Goal: Information Seeking & Learning: Compare options

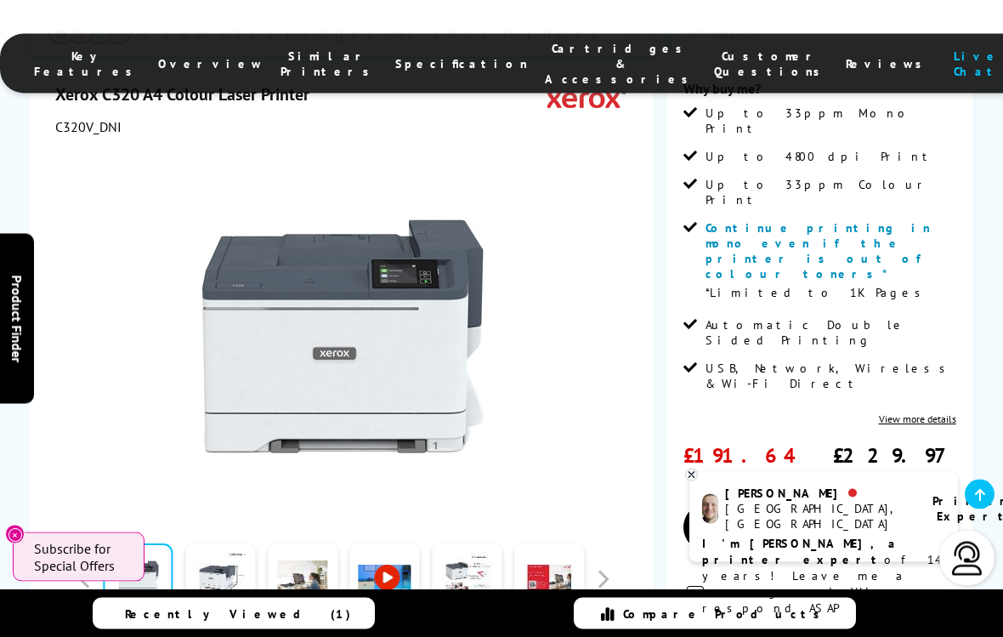
scroll to position [389, 0]
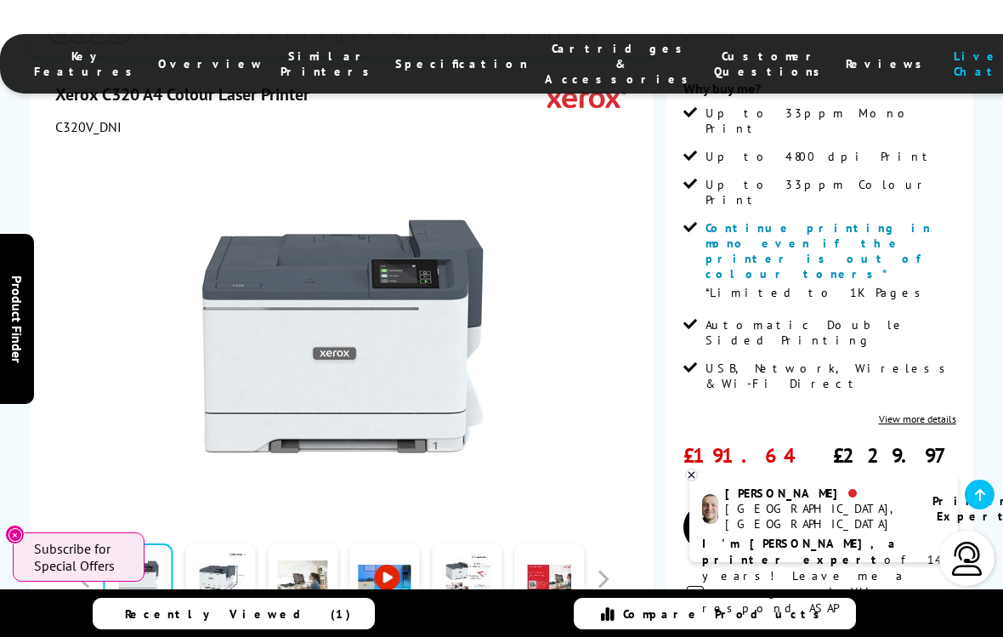
click at [577, 451] on div at bounding box center [343, 327] width 576 height 384
click at [978, 504] on link at bounding box center [980, 494] width 30 height 30
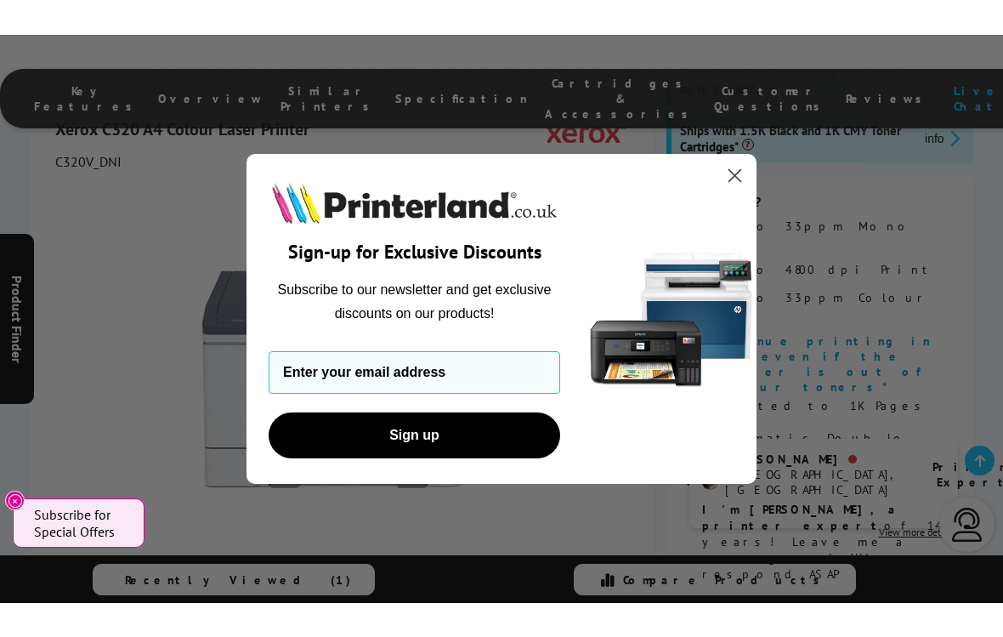
scroll to position [241, 0]
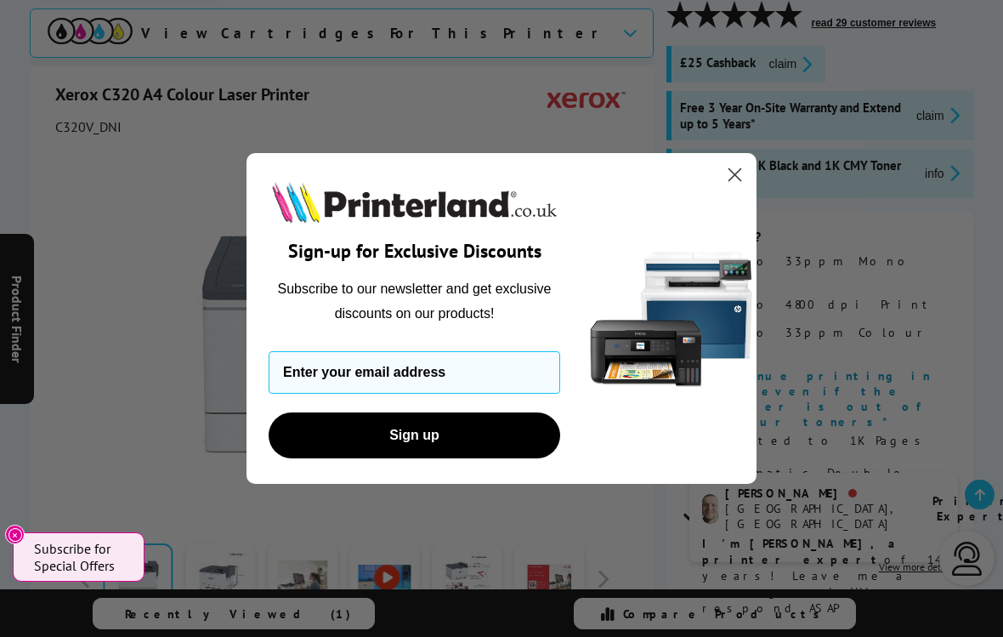
click at [745, 177] on circle "Close dialog" at bounding box center [735, 175] width 28 height 28
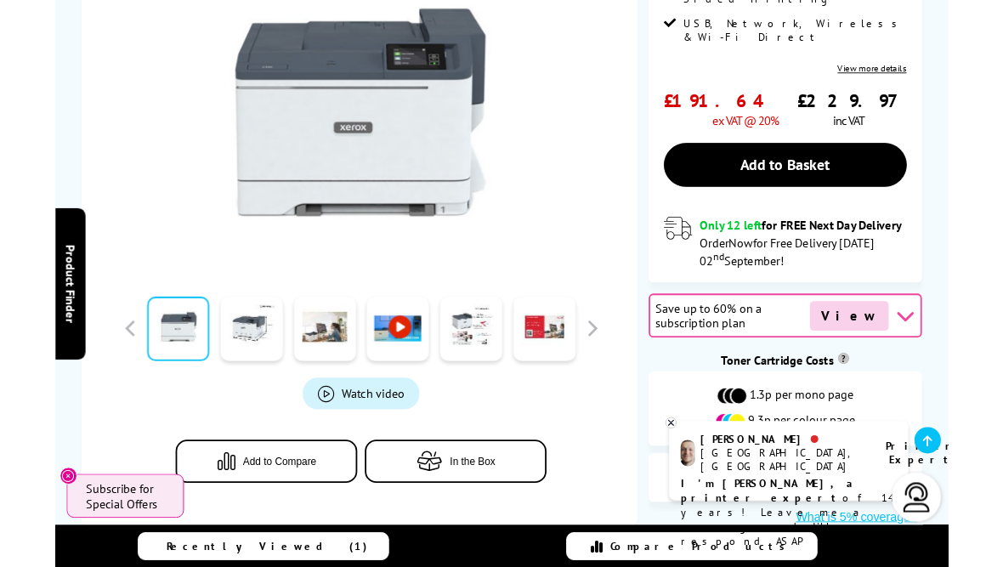
scroll to position [800, 0]
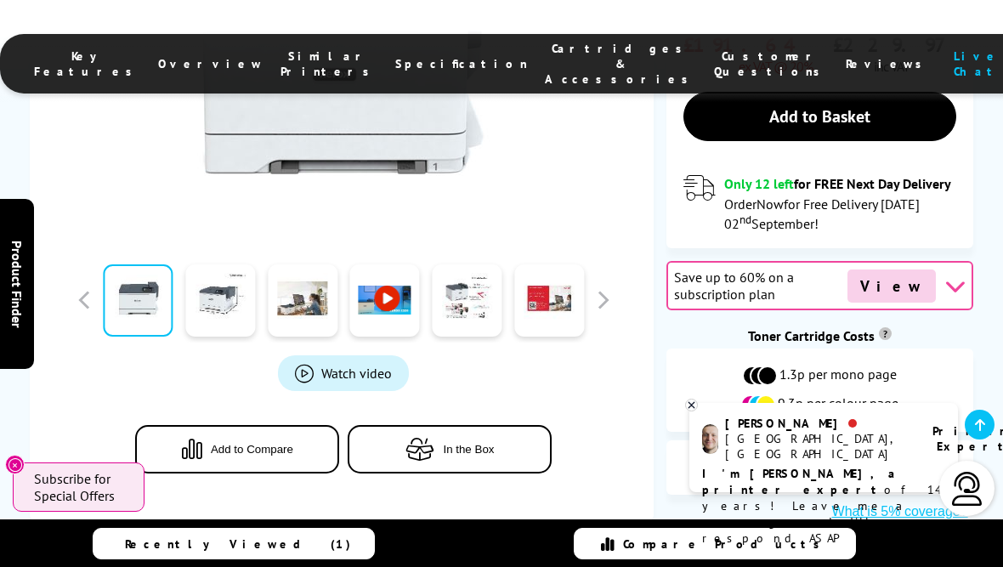
click at [909, 269] on span "View" at bounding box center [891, 285] width 88 height 33
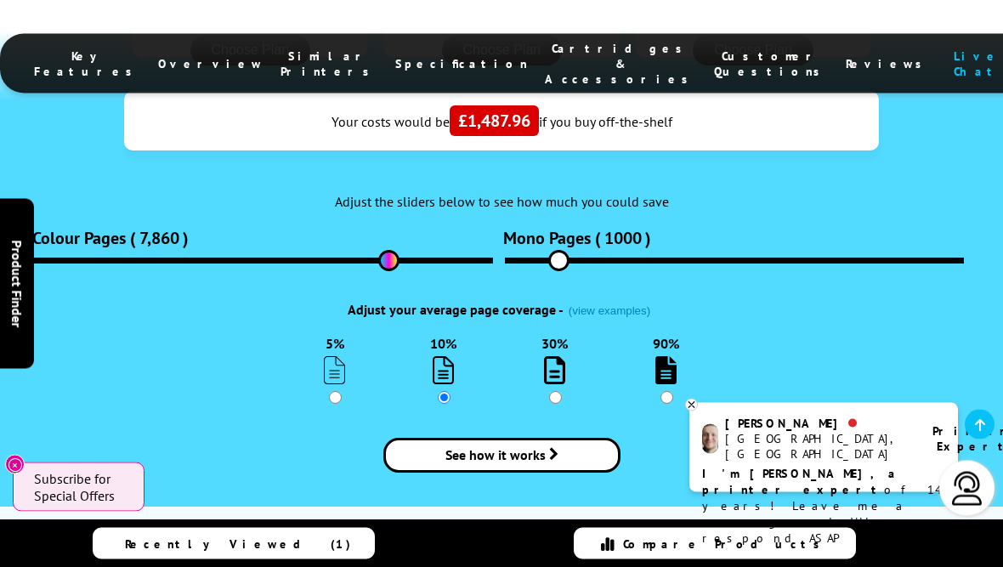
scroll to position [2366, 0]
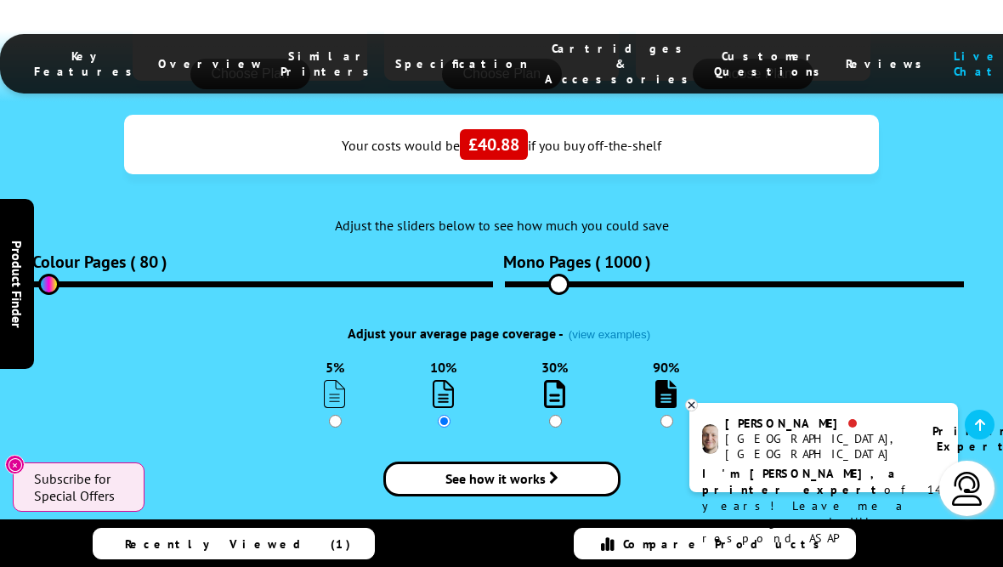
type input "80"
click at [778, 428] on div "See how it works" at bounding box center [501, 479] width 943 height 103
click at [335, 415] on input "5%" at bounding box center [335, 421] width 13 height 13
radio input "true"
click at [446, 415] on input "10%" at bounding box center [444, 421] width 13 height 13
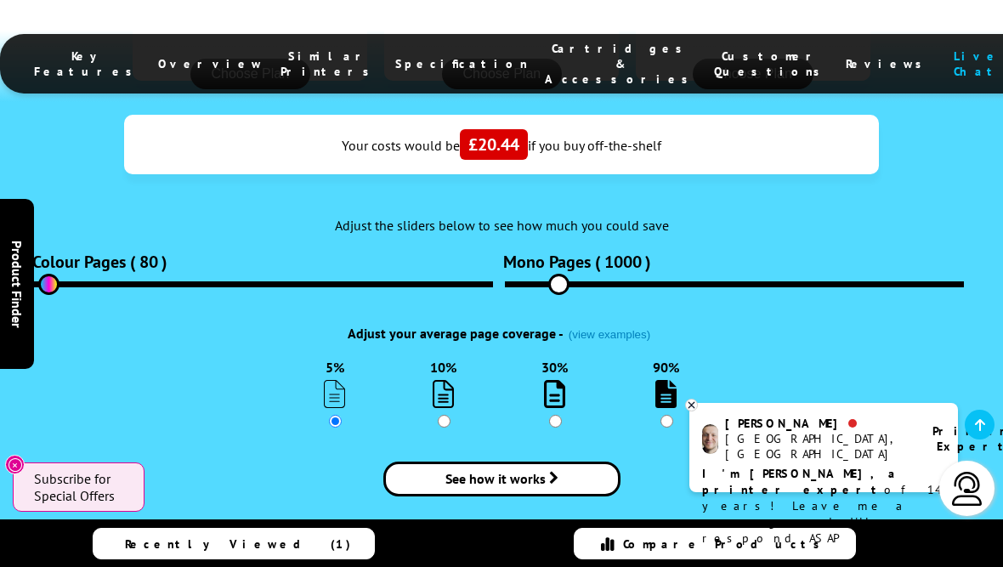
radio input "true"
click at [559, 415] on input "30%" at bounding box center [555, 421] width 13 height 13
radio input "true"
click at [669, 415] on input "90%" at bounding box center [666, 421] width 13 height 13
radio input "true"
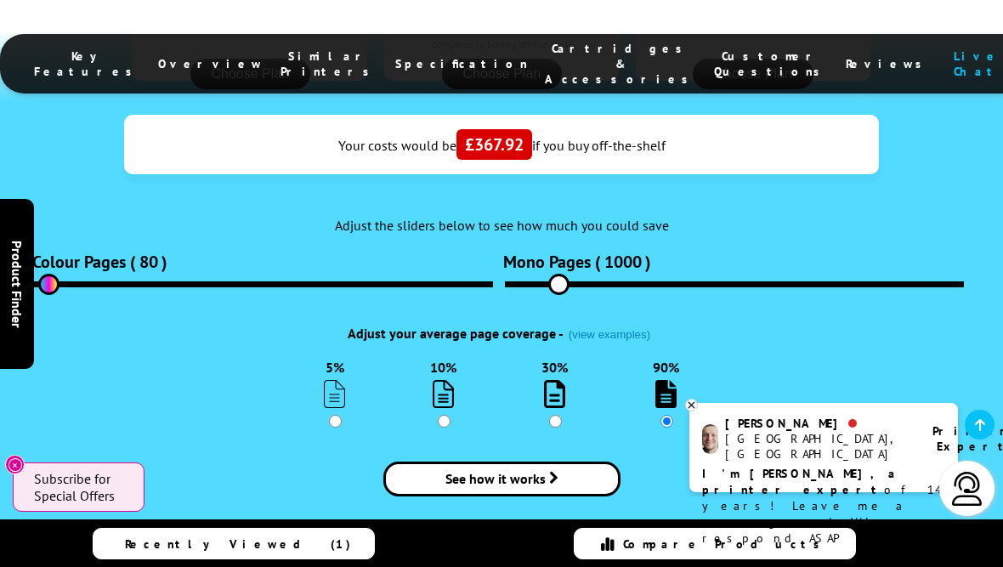
click at [531, 470] on span "See how it works" at bounding box center [495, 478] width 100 height 17
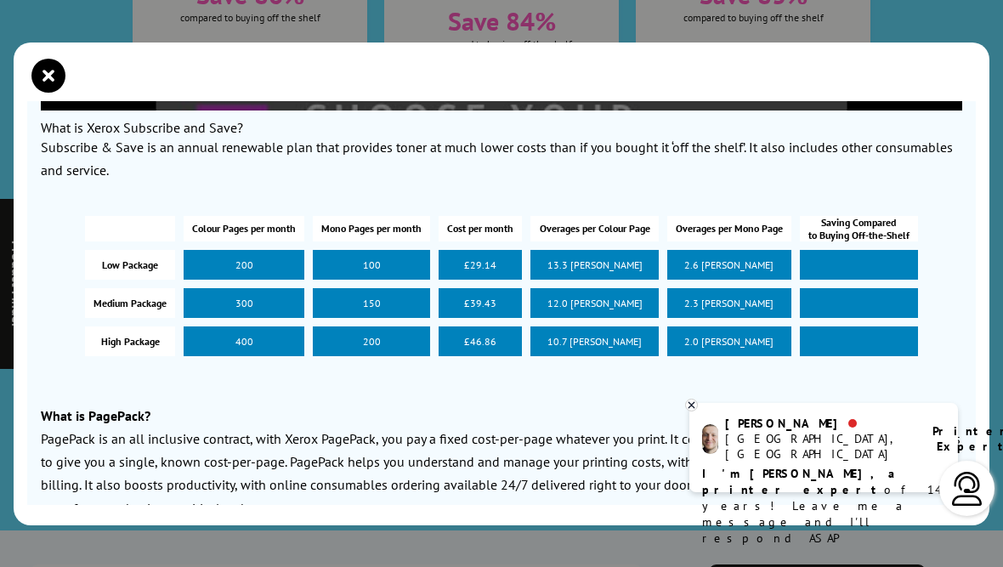
scroll to position [576, 0]
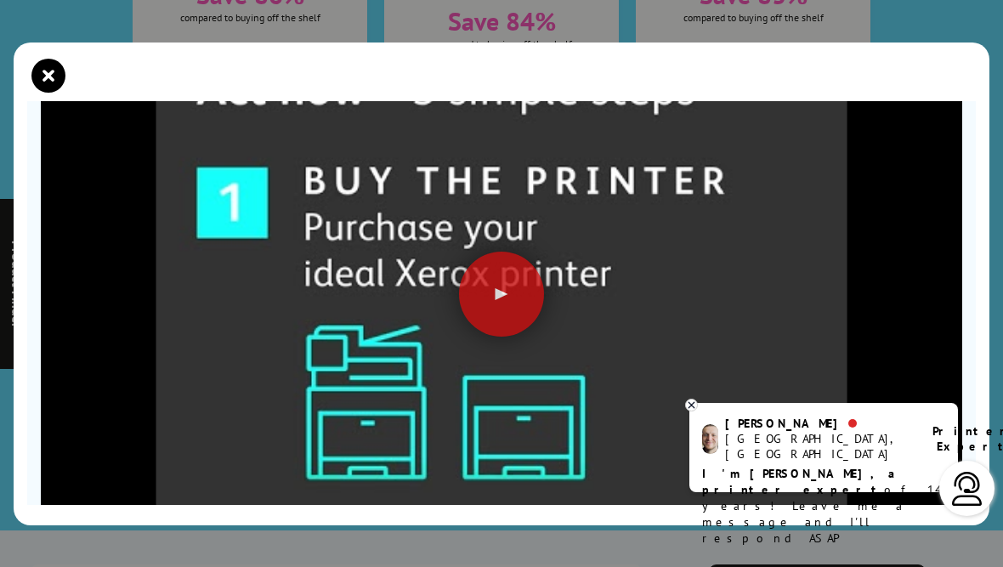
scroll to position [132, 0]
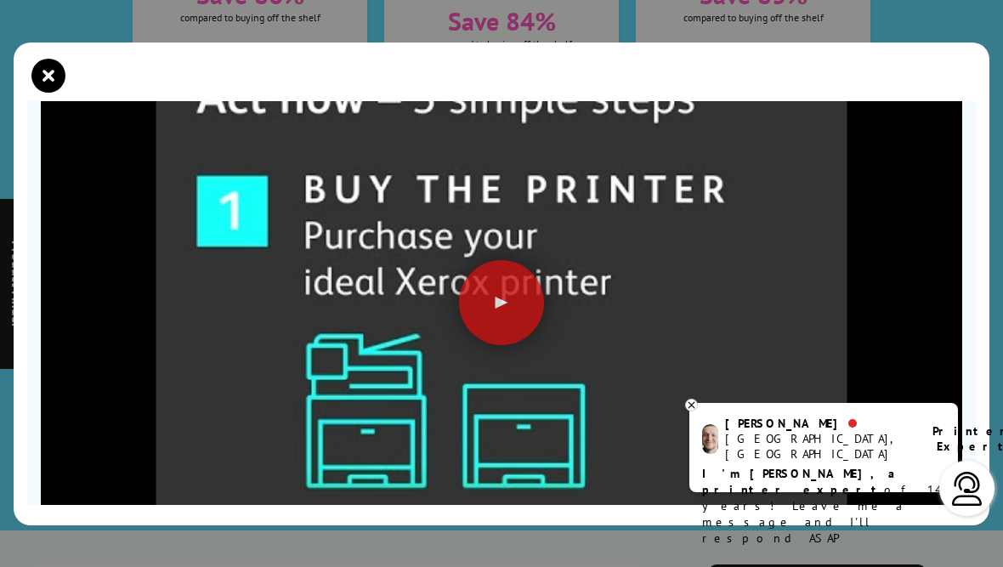
click at [55, 62] on icon "close modal" at bounding box center [48, 76] width 34 height 34
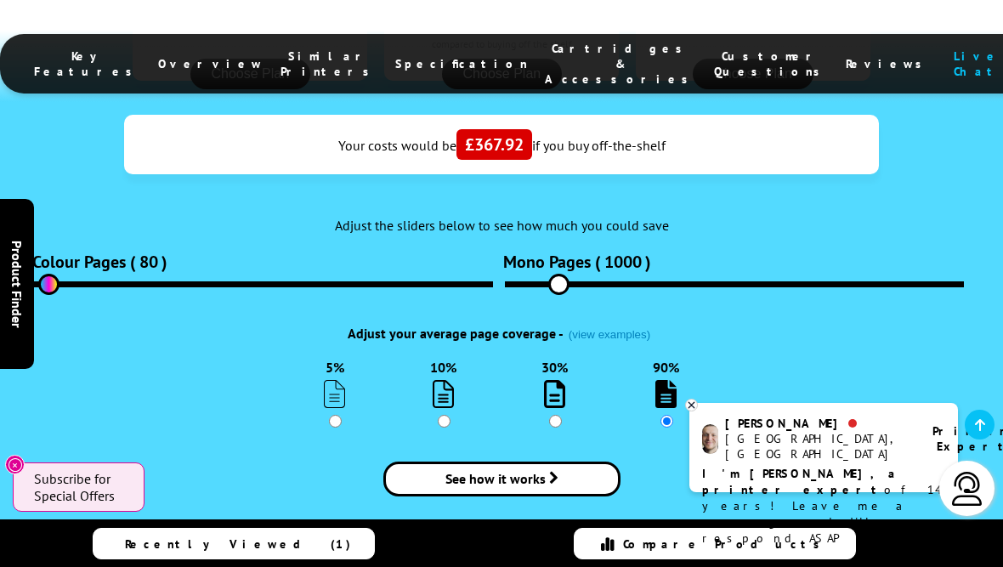
scroll to position [0, 0]
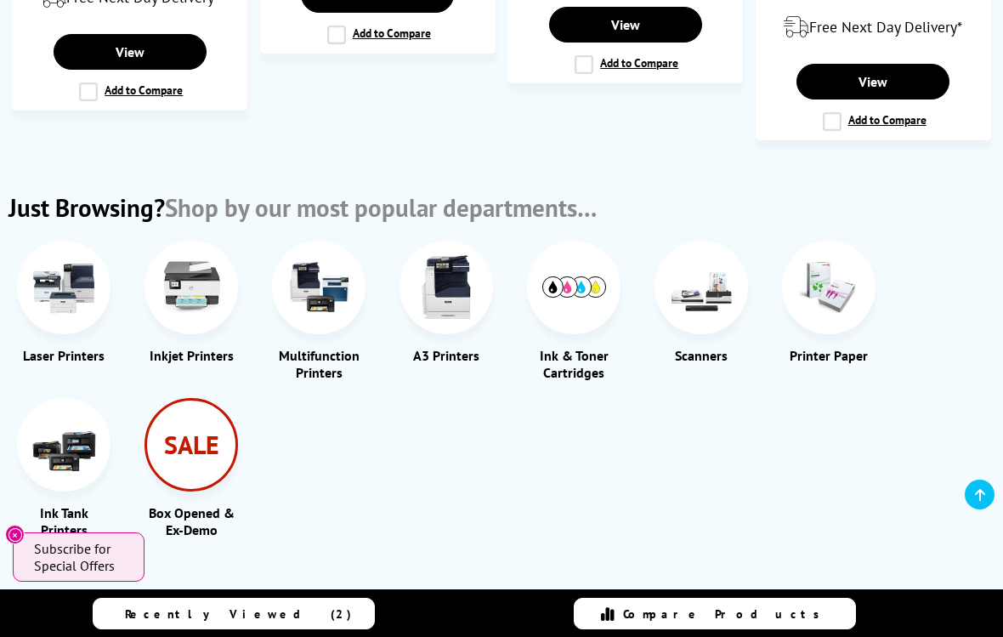
scroll to position [1965, 0]
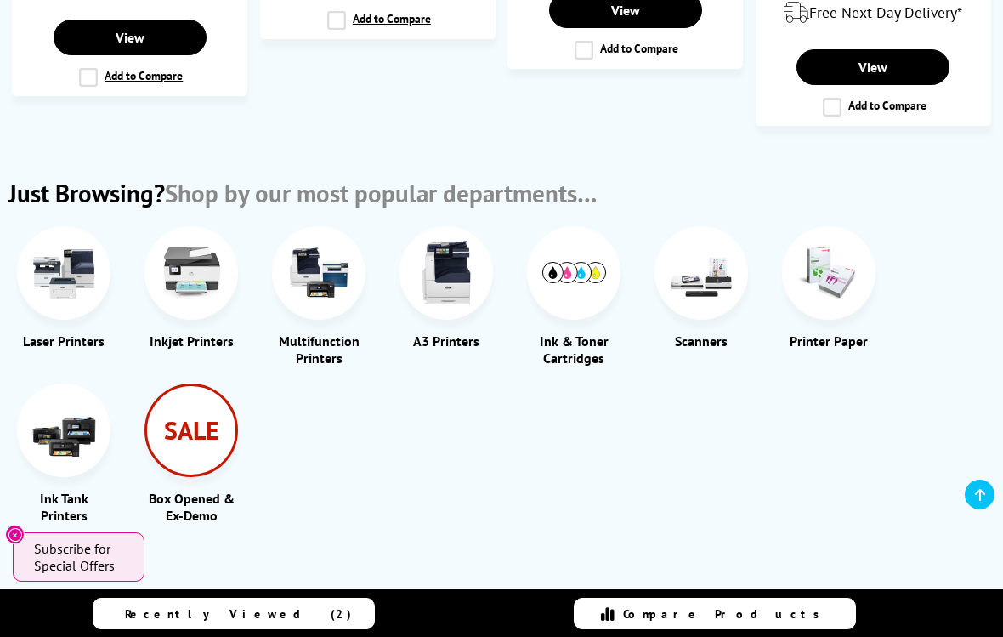
click at [64, 263] on img at bounding box center [64, 273] width 64 height 64
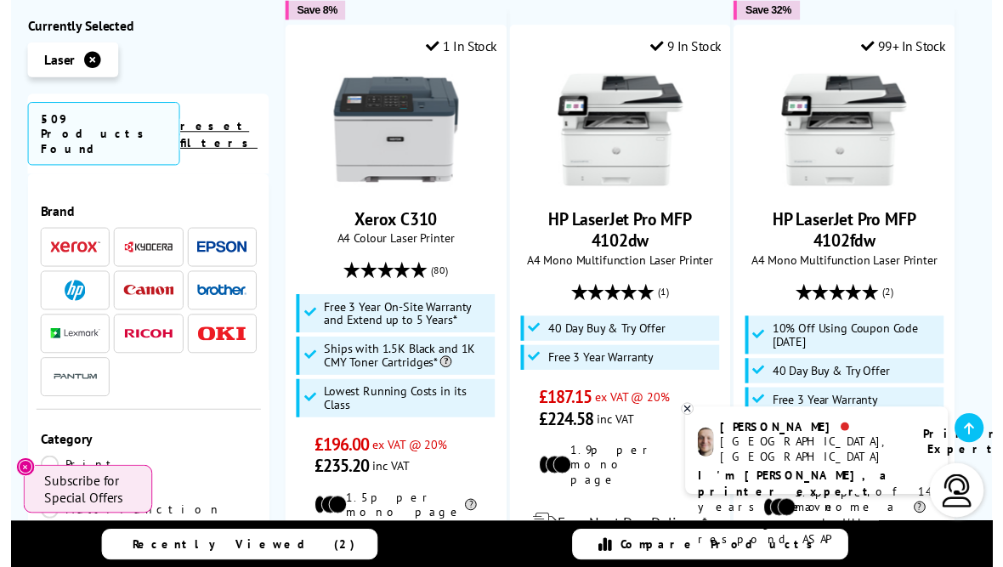
scroll to position [2146, 0]
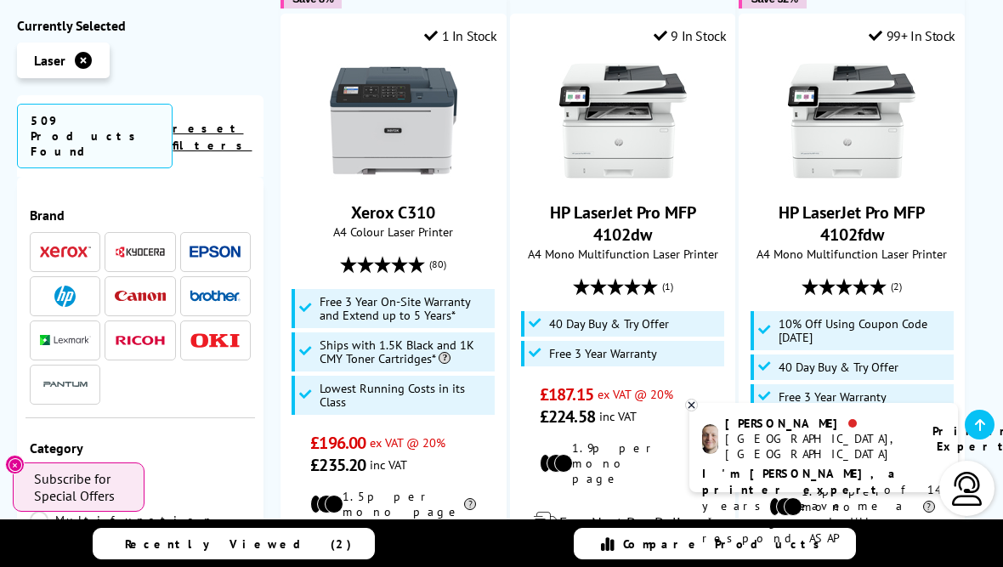
click at [629, 201] on link "HP LaserJet Pro MFP 4102dw" at bounding box center [623, 223] width 146 height 44
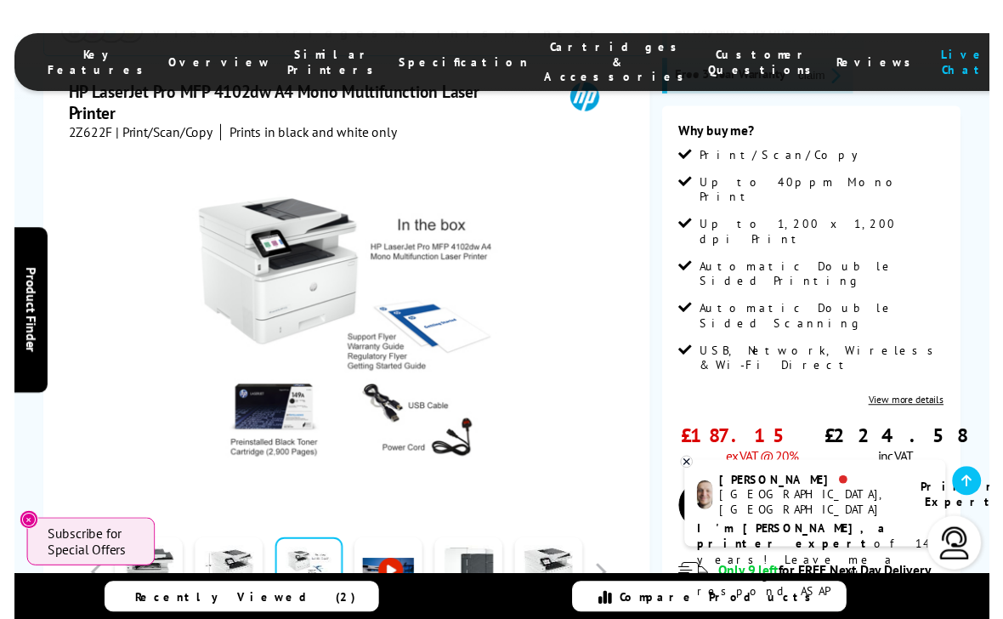
scroll to position [341, 0]
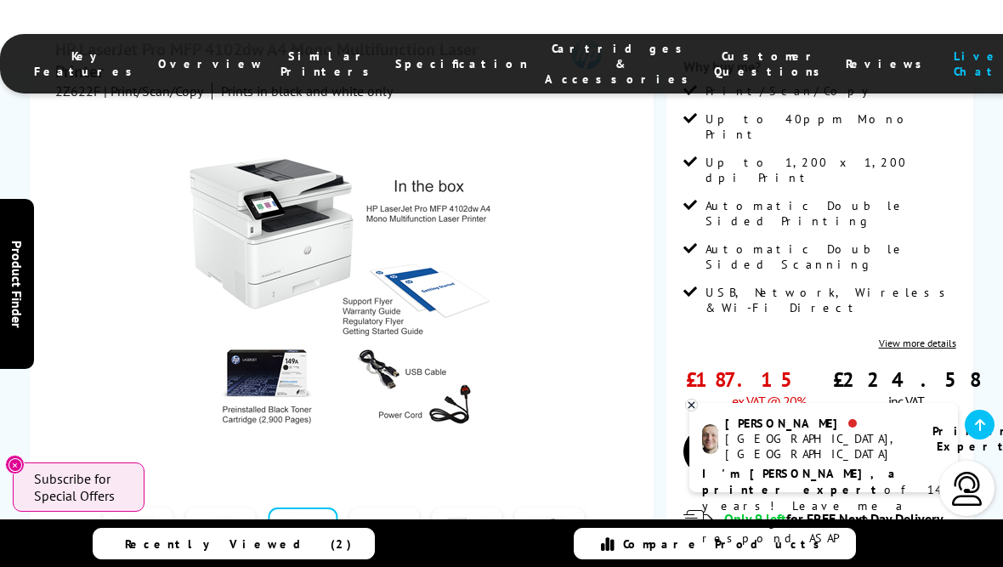
click at [592, 324] on div at bounding box center [343, 291] width 576 height 384
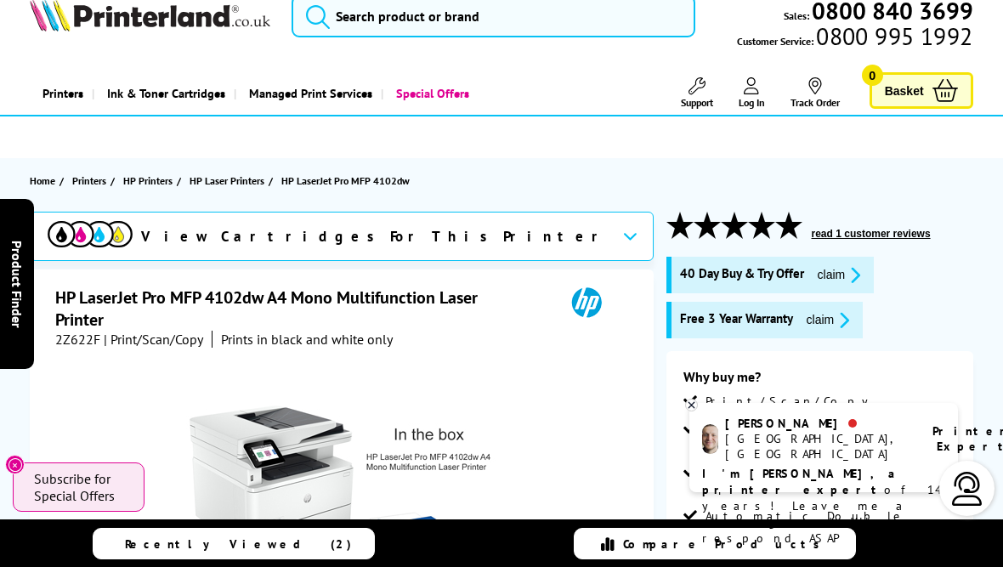
scroll to position [0, 0]
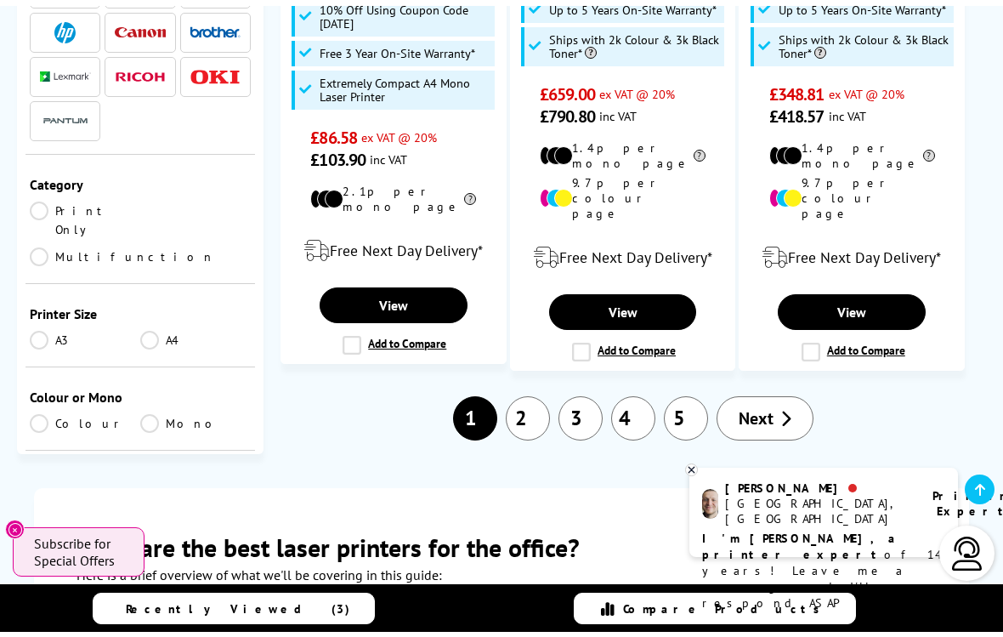
scroll to position [3181, 0]
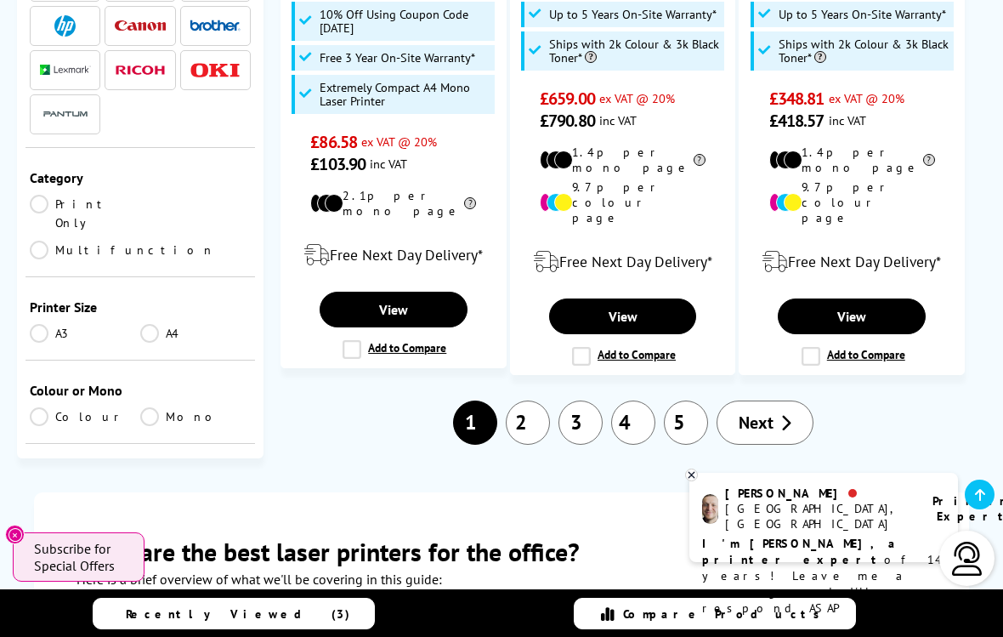
click at [777, 400] on link "Next" at bounding box center [765, 422] width 97 height 44
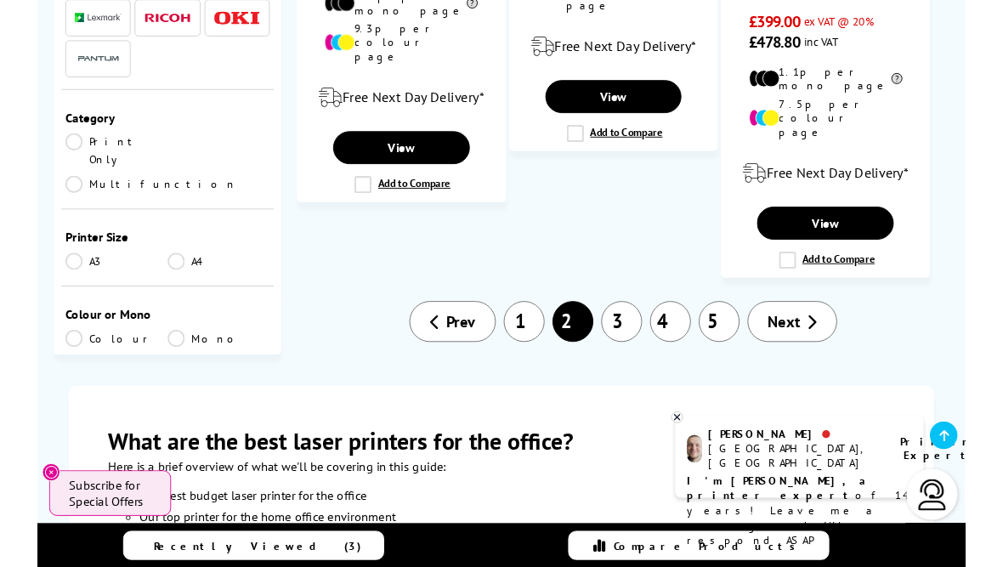
scroll to position [3305, 0]
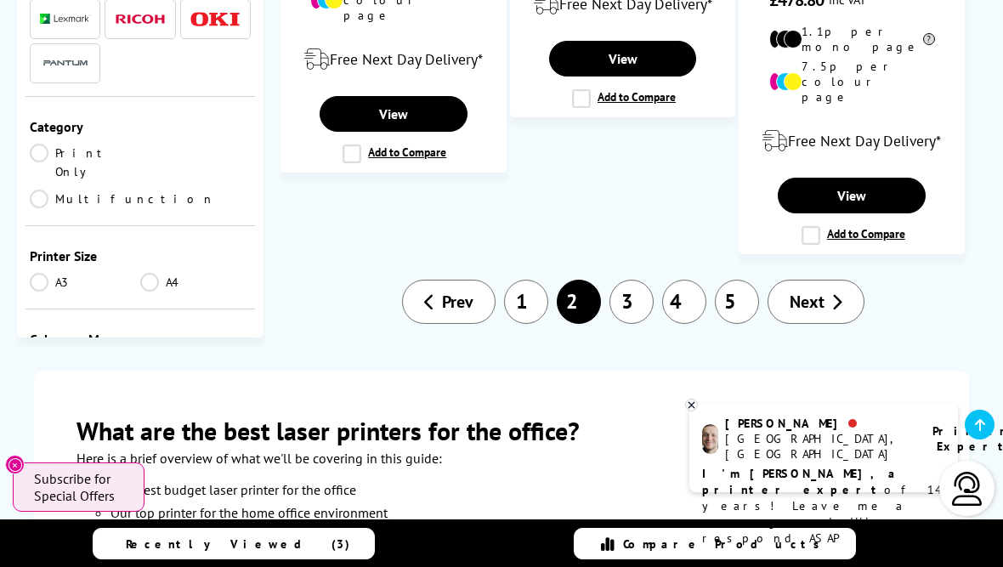
click at [828, 280] on link "Next" at bounding box center [816, 302] width 97 height 44
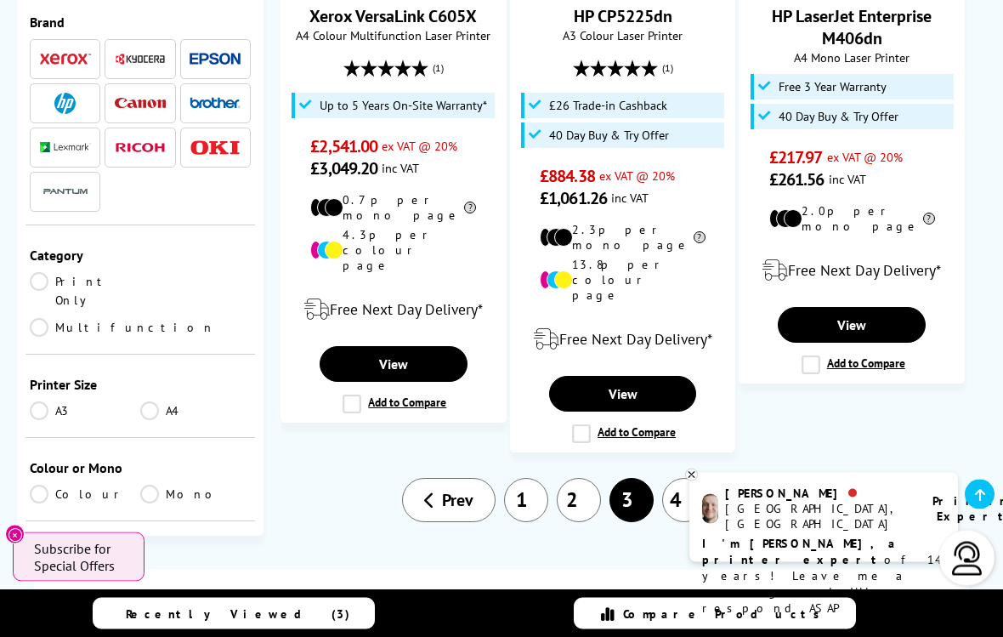
scroll to position [3068, 0]
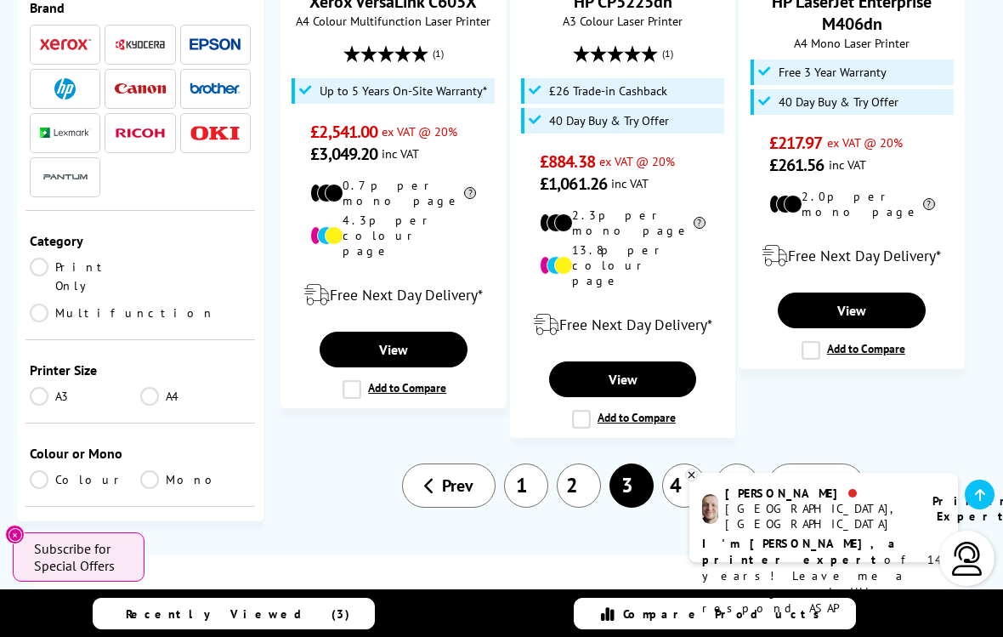
click at [825, 463] on link "Next" at bounding box center [816, 485] width 97 height 44
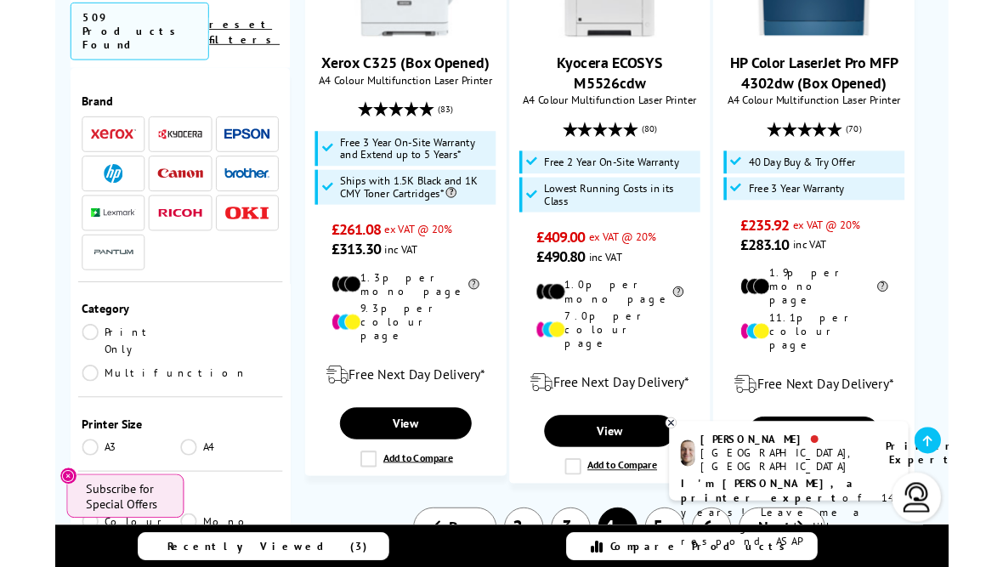
scroll to position [3010, 0]
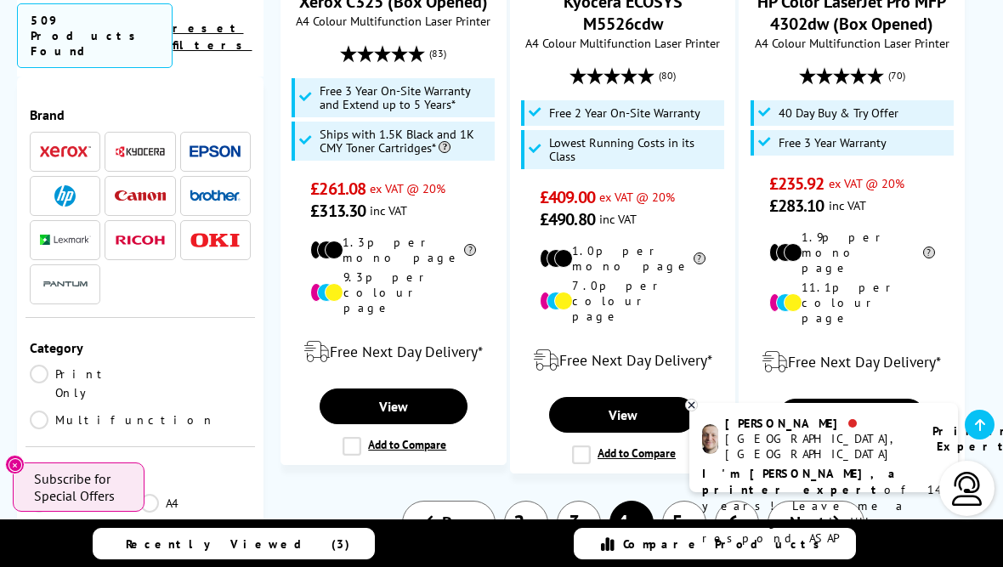
click at [836, 514] on icon at bounding box center [836, 522] width 11 height 17
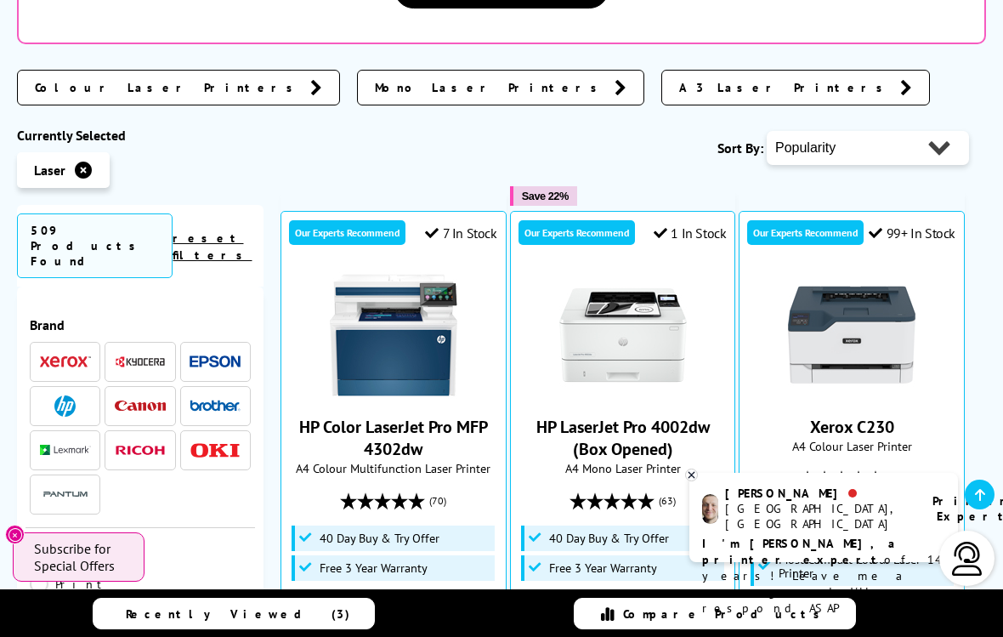
scroll to position [536, 0]
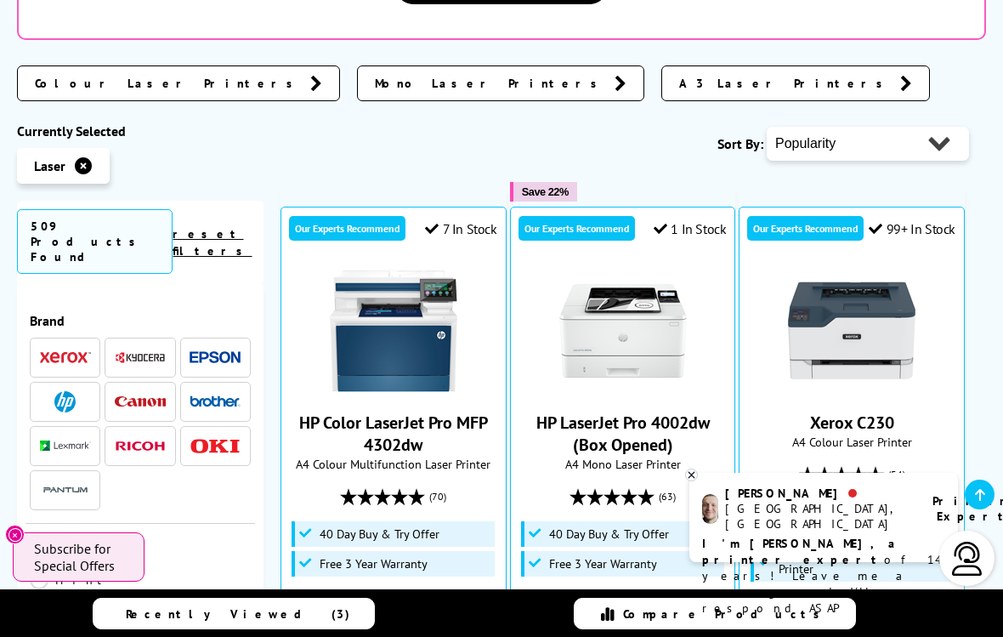
click at [679, 75] on span "A3 Laser Printers" at bounding box center [785, 83] width 213 height 17
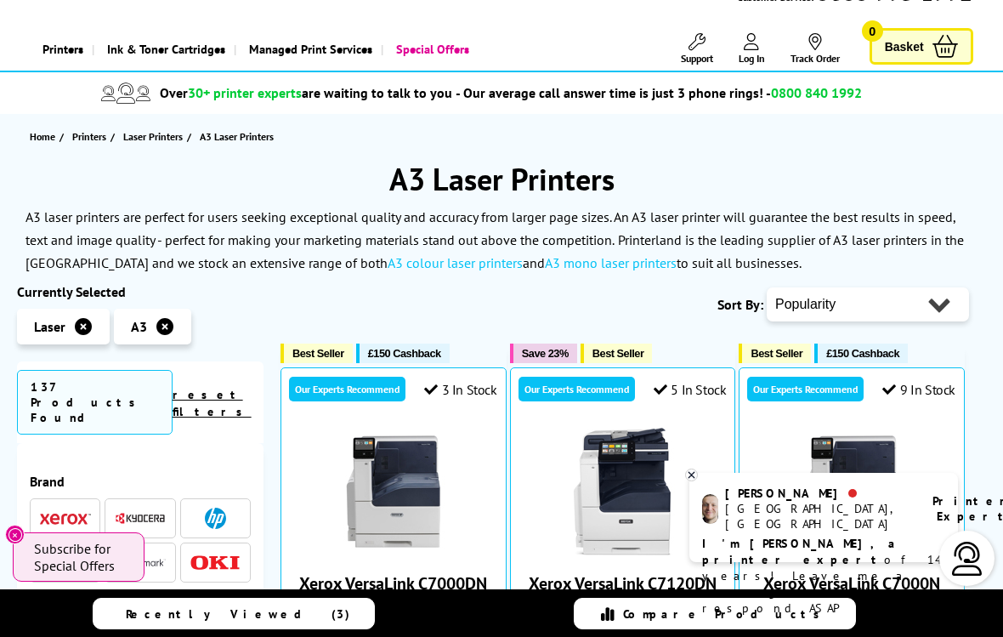
scroll to position [76, 0]
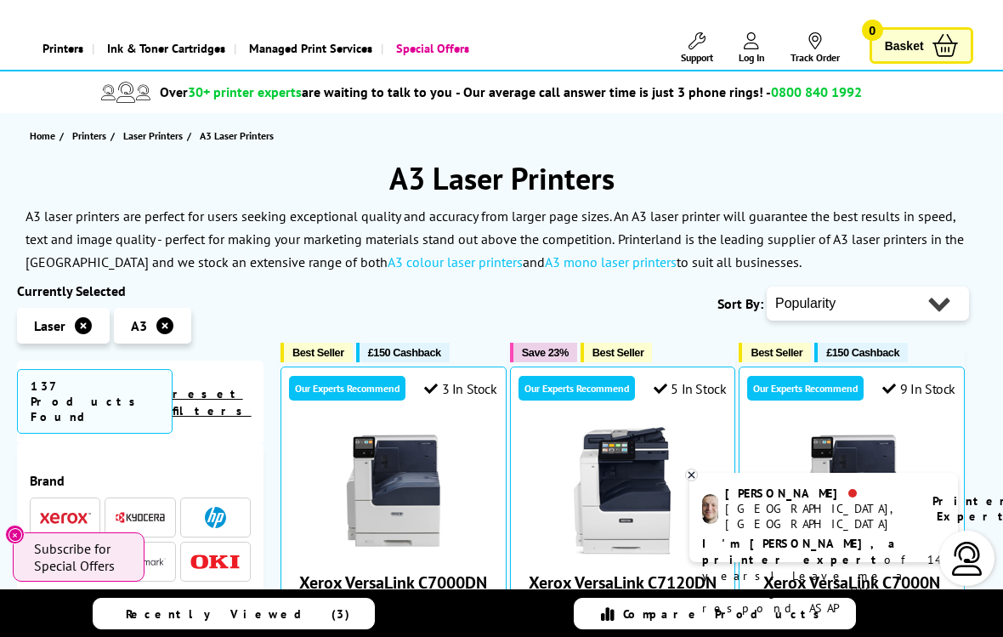
click at [52, 320] on span "Laser" at bounding box center [49, 325] width 31 height 17
click at [48, 326] on span "Laser" at bounding box center [49, 325] width 31 height 17
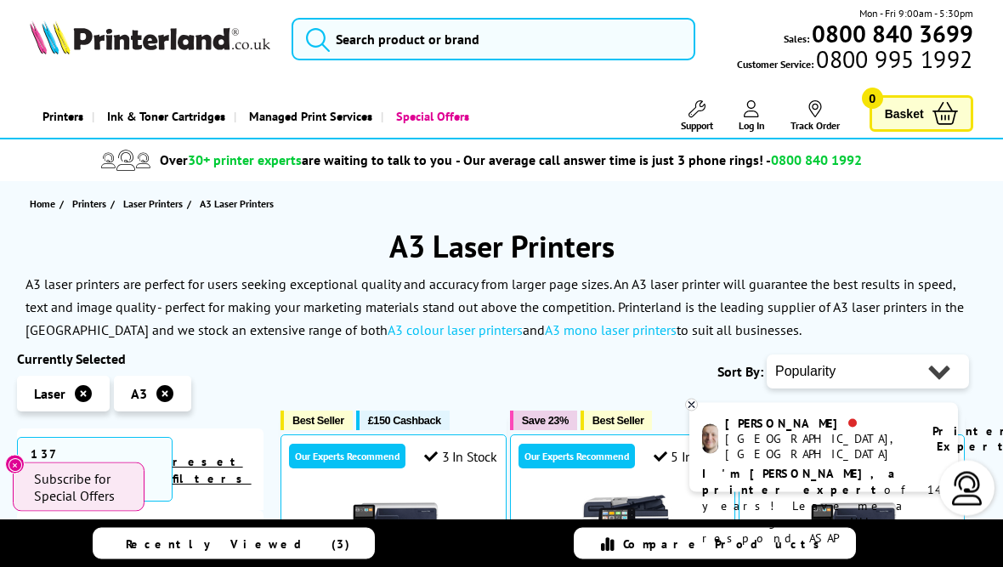
scroll to position [0, 0]
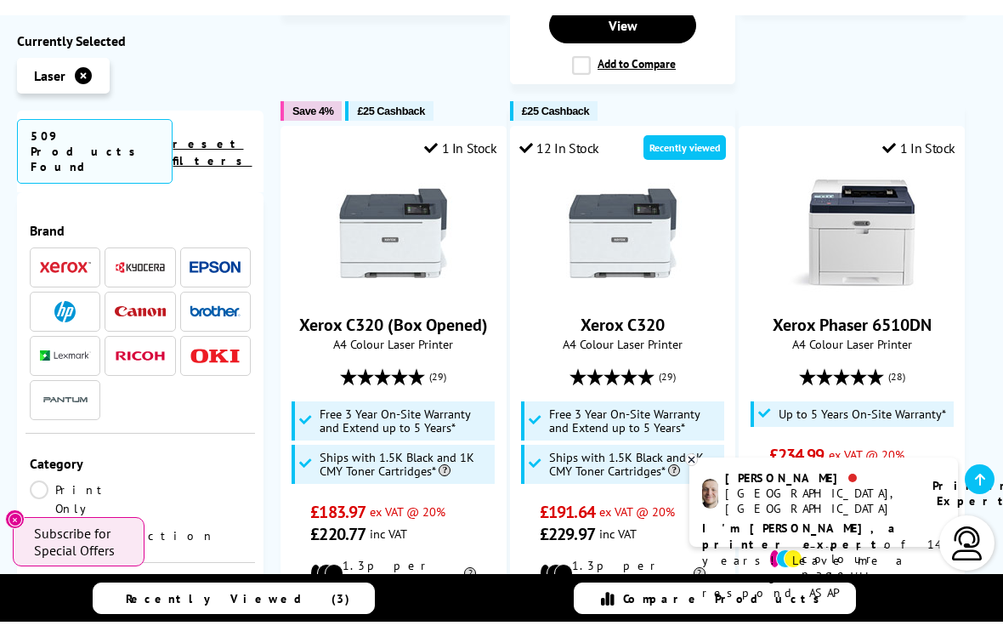
scroll to position [2016, 0]
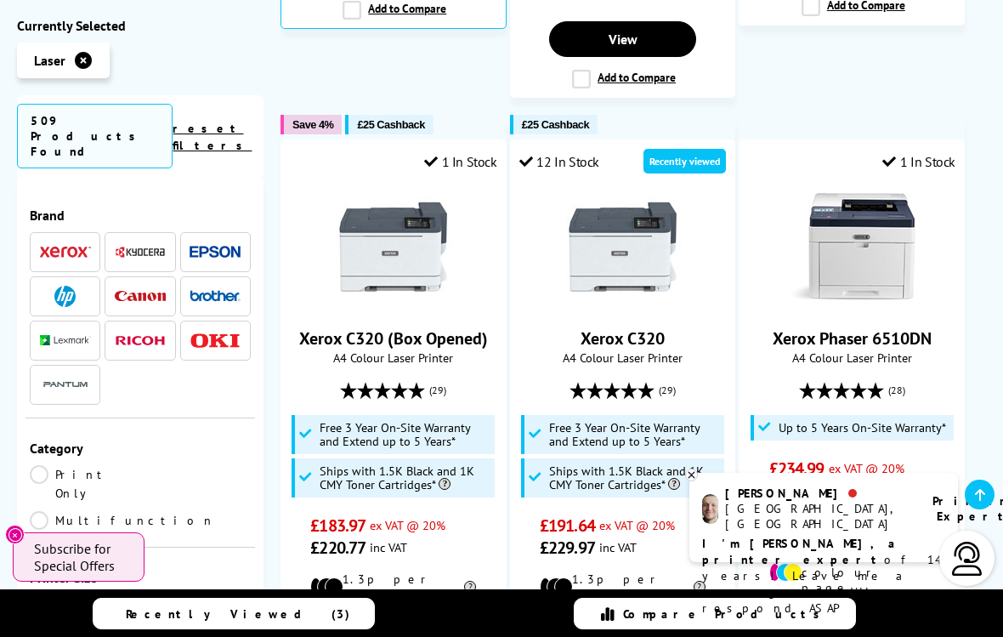
click at [140, 291] on img at bounding box center [140, 296] width 51 height 11
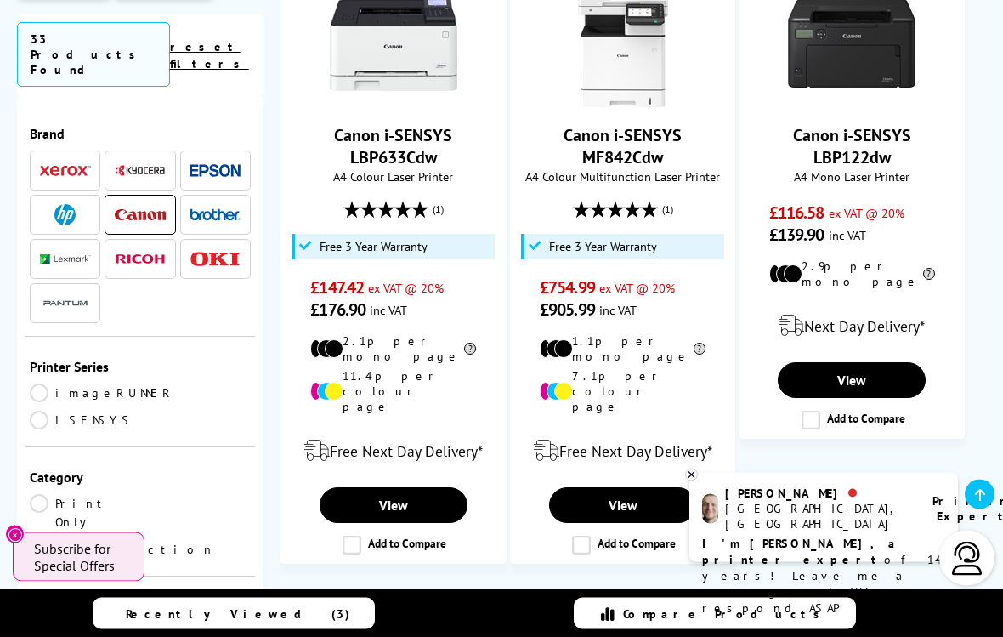
scroll to position [2611, 0]
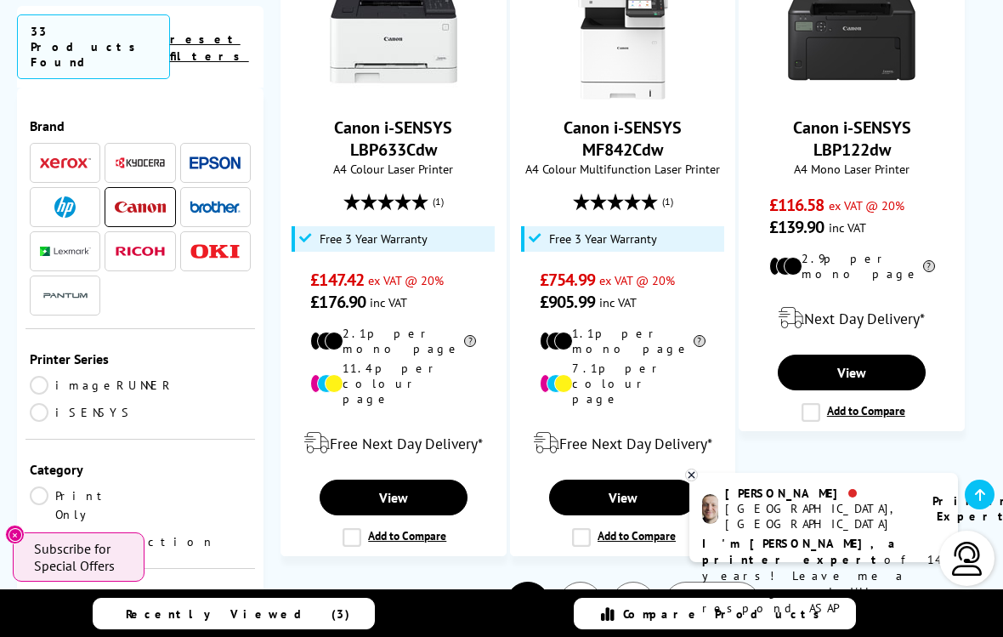
click at [723, 566] on link "Next" at bounding box center [712, 603] width 97 height 44
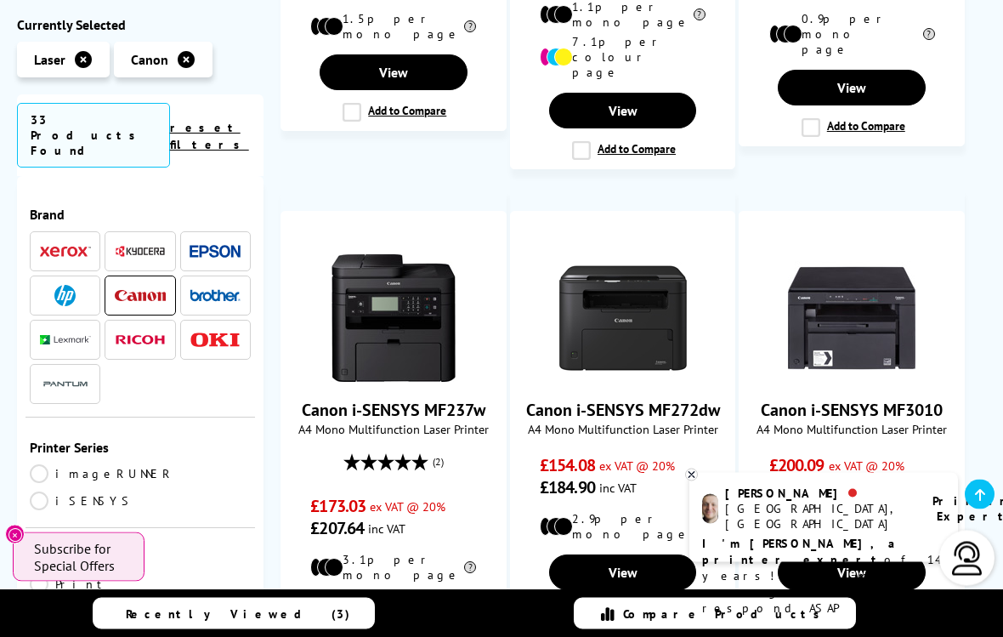
scroll to position [2051, 0]
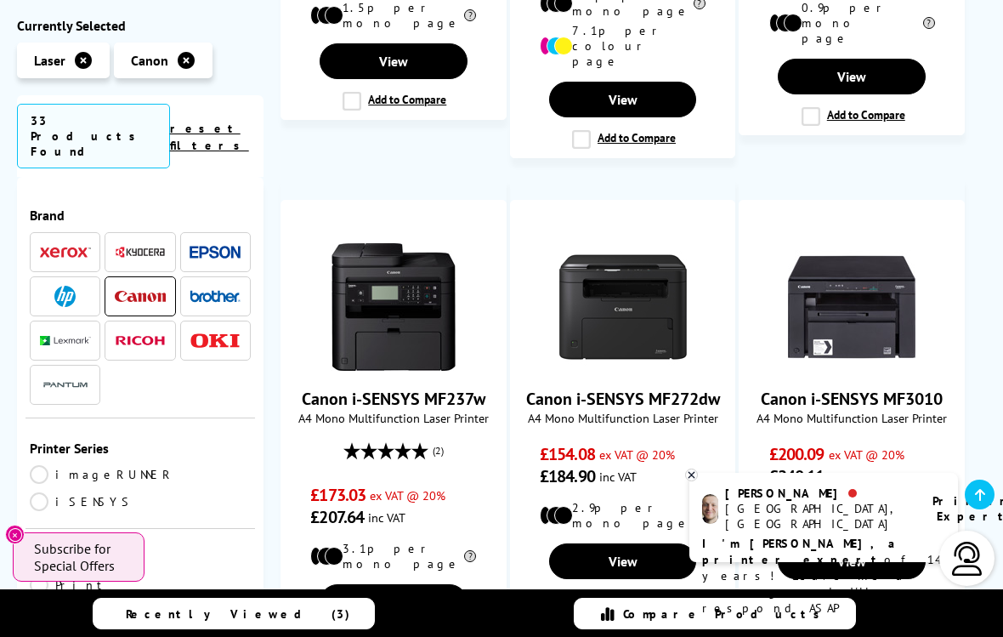
click at [927, 458] on div "Canon i-SENSYS MF3010 A4 Mono Multifunction Laser Printer £200.09 ex VAT @ 20% …" at bounding box center [852, 410] width 226 height 420
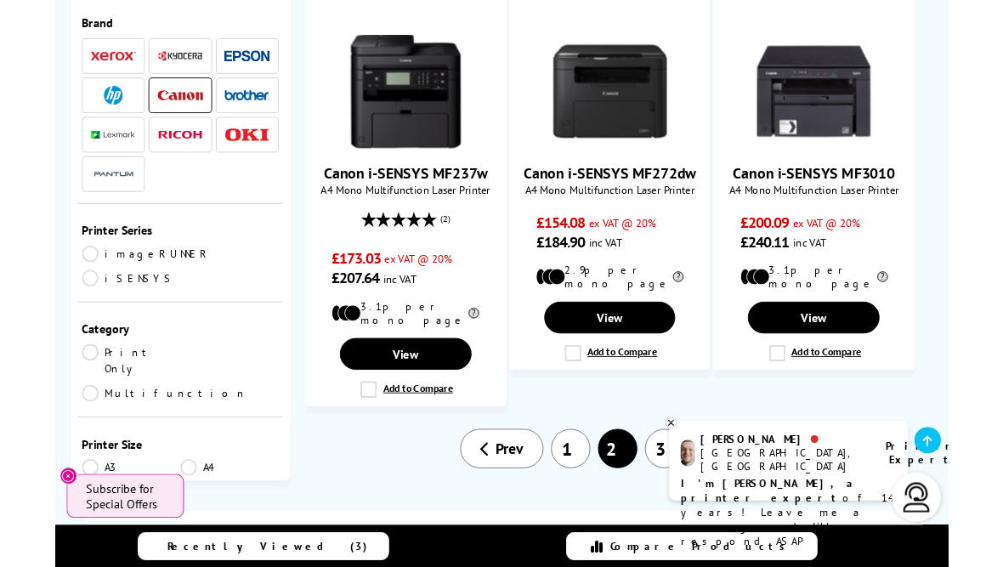
scroll to position [2324, 0]
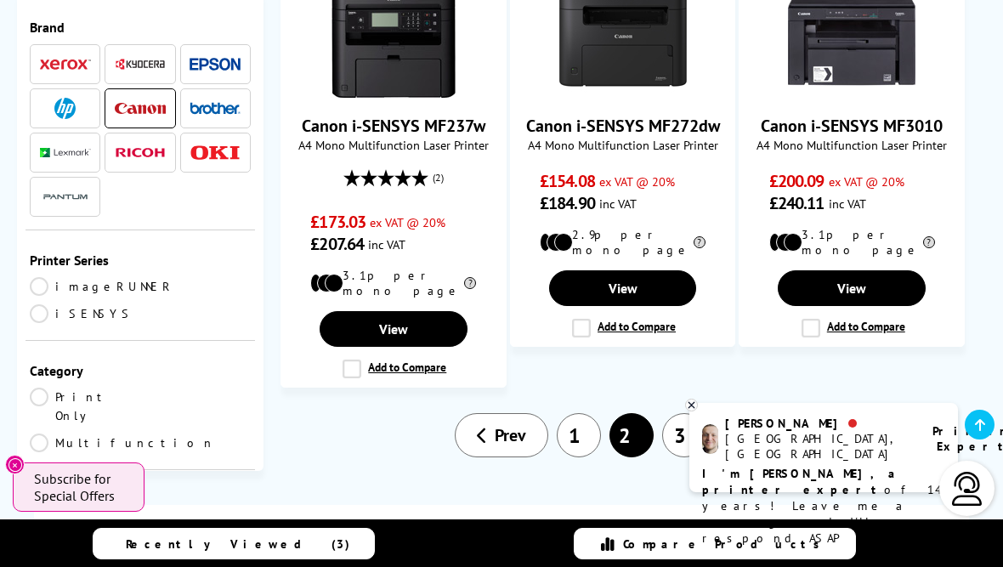
click at [764, 424] on span "Next" at bounding box center [754, 435] width 35 height 22
